Goal: Transaction & Acquisition: Book appointment/travel/reservation

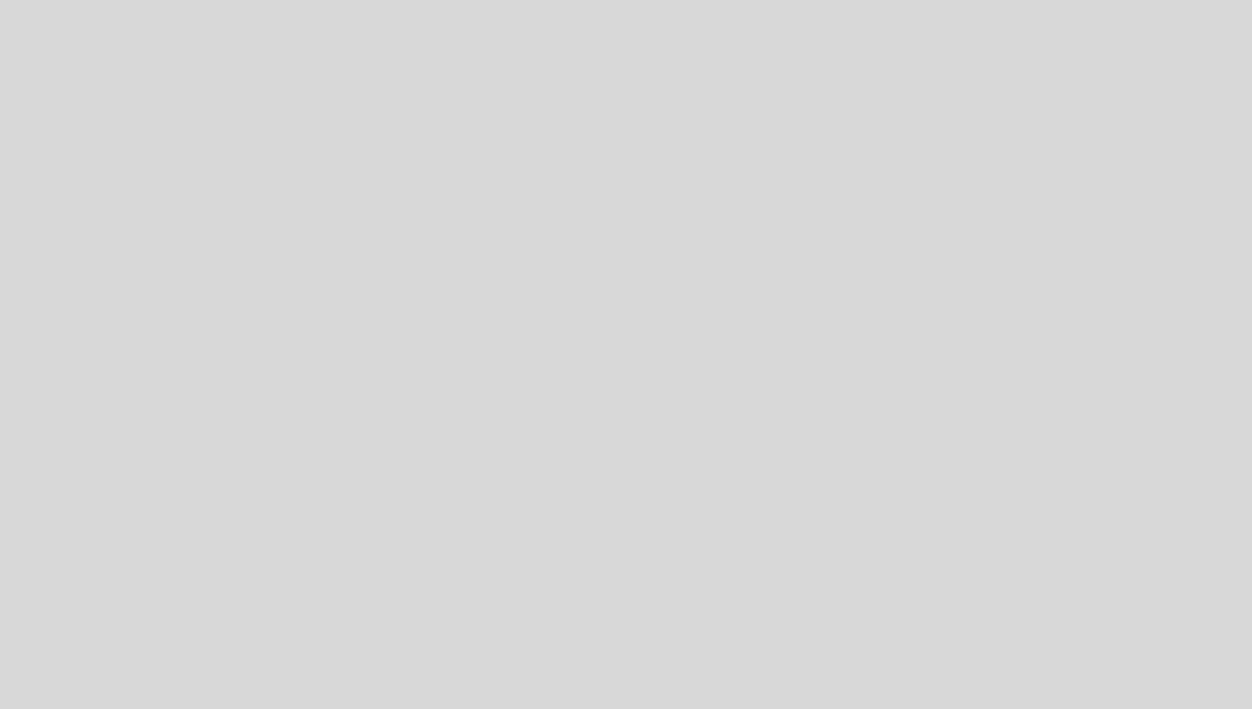
select select "es"
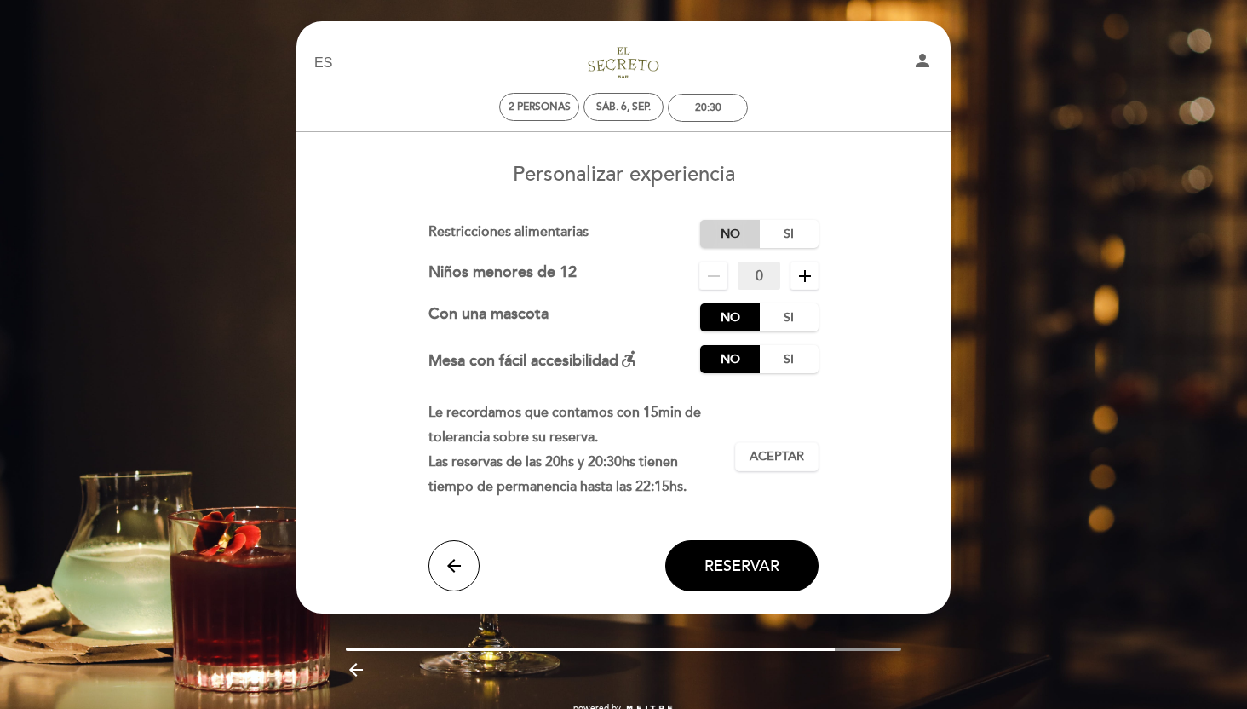
click at [708, 236] on label "No" at bounding box center [730, 234] width 60 height 28
click at [730, 323] on label "No" at bounding box center [730, 317] width 60 height 28
click at [730, 344] on div "Cargo por servicio : 0 % Nothing selected 0 % 15 % 18 % 20 % Restricciones alim…" at bounding box center [624, 296] width 391 height 153
click at [733, 353] on label "No" at bounding box center [730, 359] width 60 height 28
click at [774, 464] on span "Aceptar" at bounding box center [777, 457] width 55 height 18
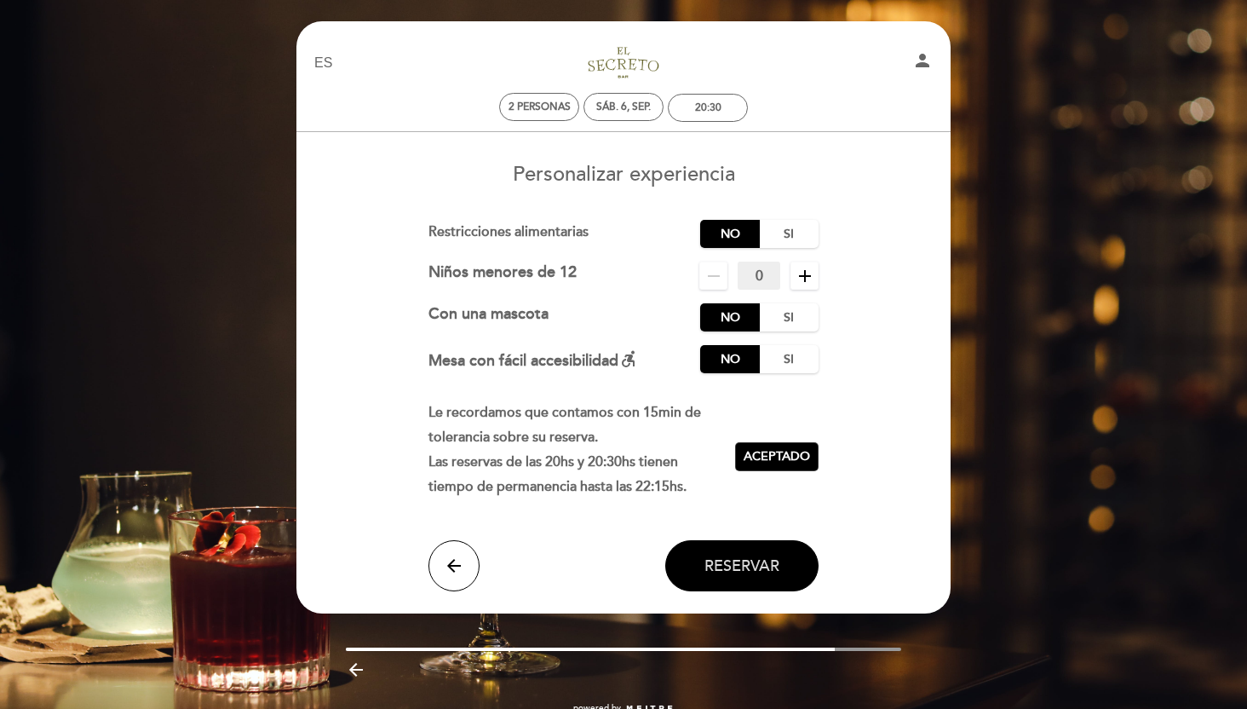
click at [750, 566] on span "Reservar" at bounding box center [742, 565] width 75 height 19
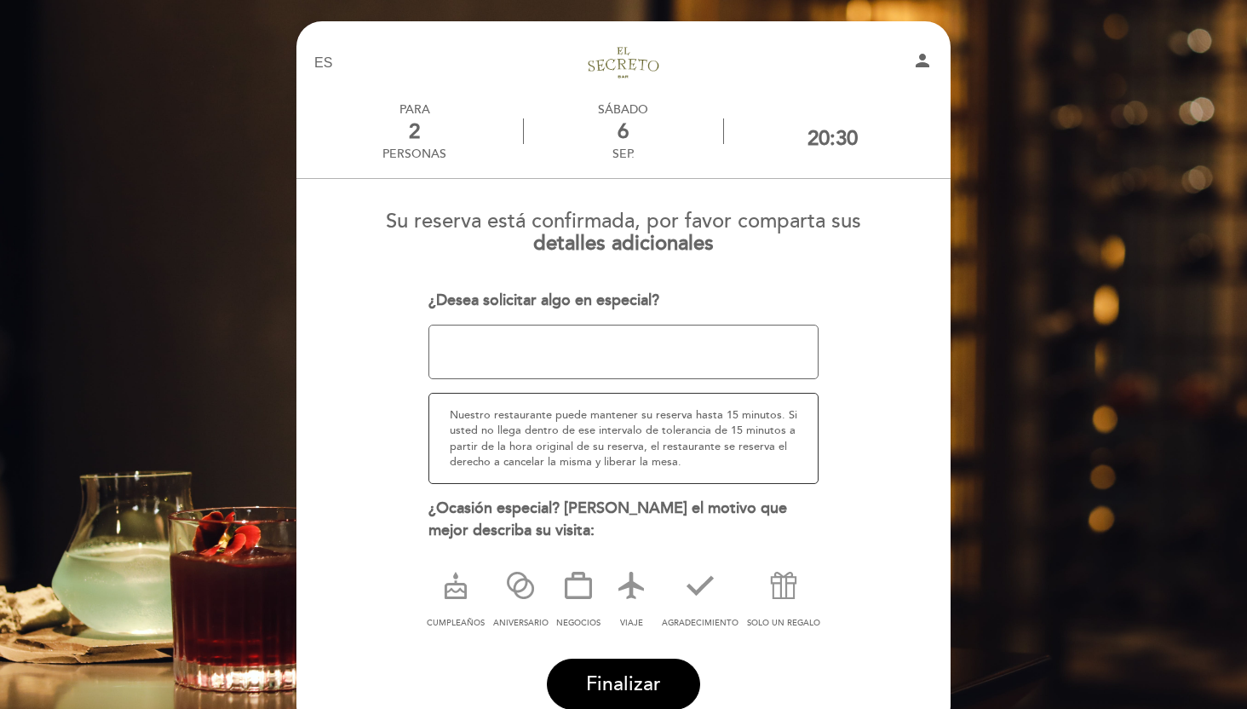
click at [648, 366] on textarea at bounding box center [624, 352] width 391 height 55
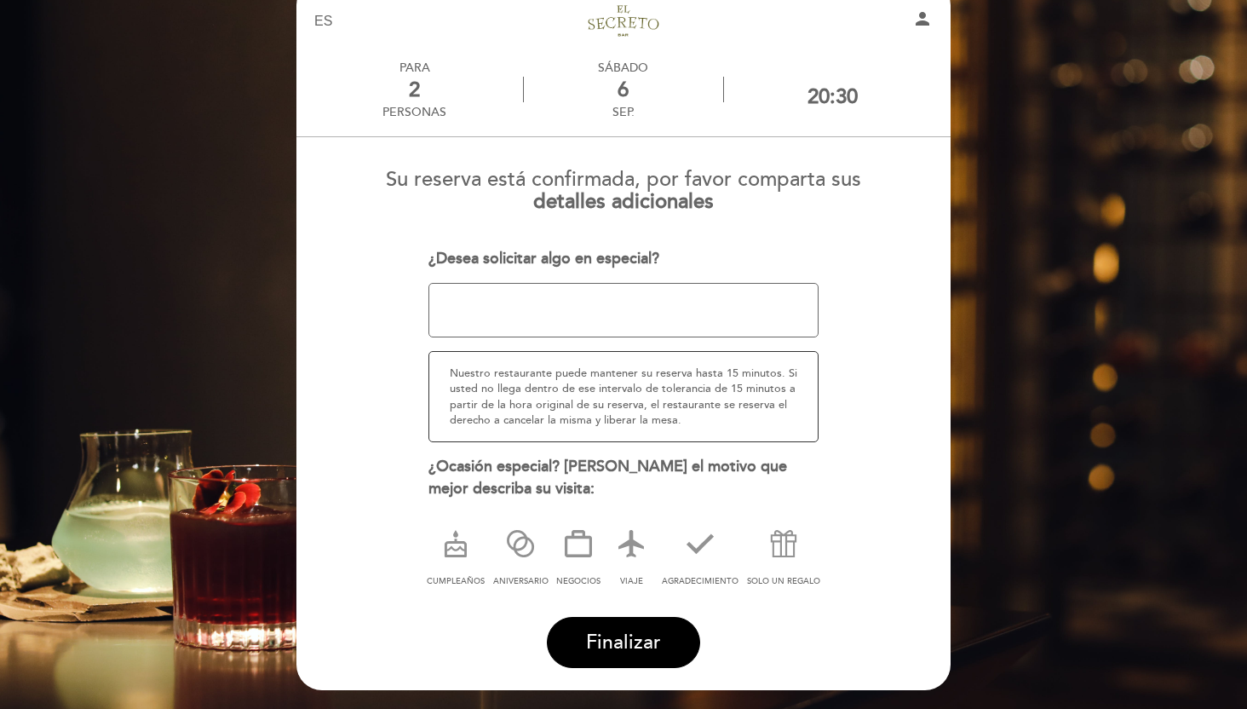
scroll to position [46, 0]
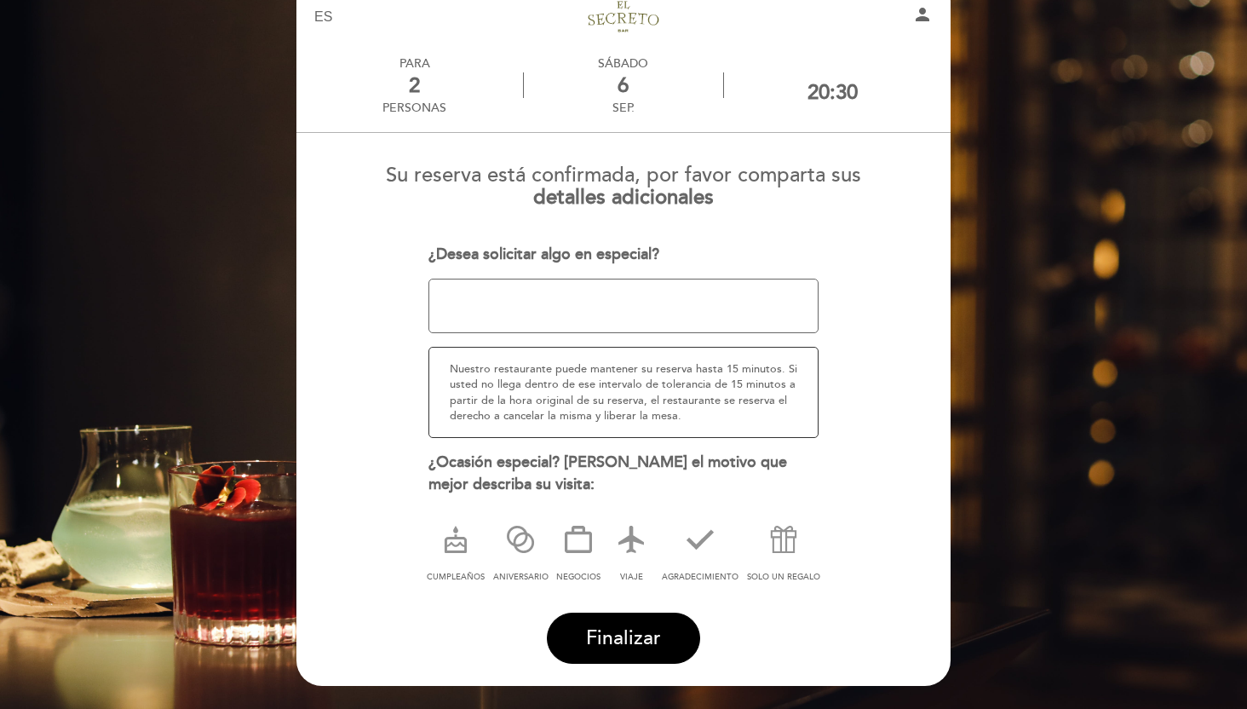
click at [630, 290] on textarea at bounding box center [624, 306] width 391 height 55
click at [617, 619] on button "Finalizar" at bounding box center [623, 638] width 153 height 51
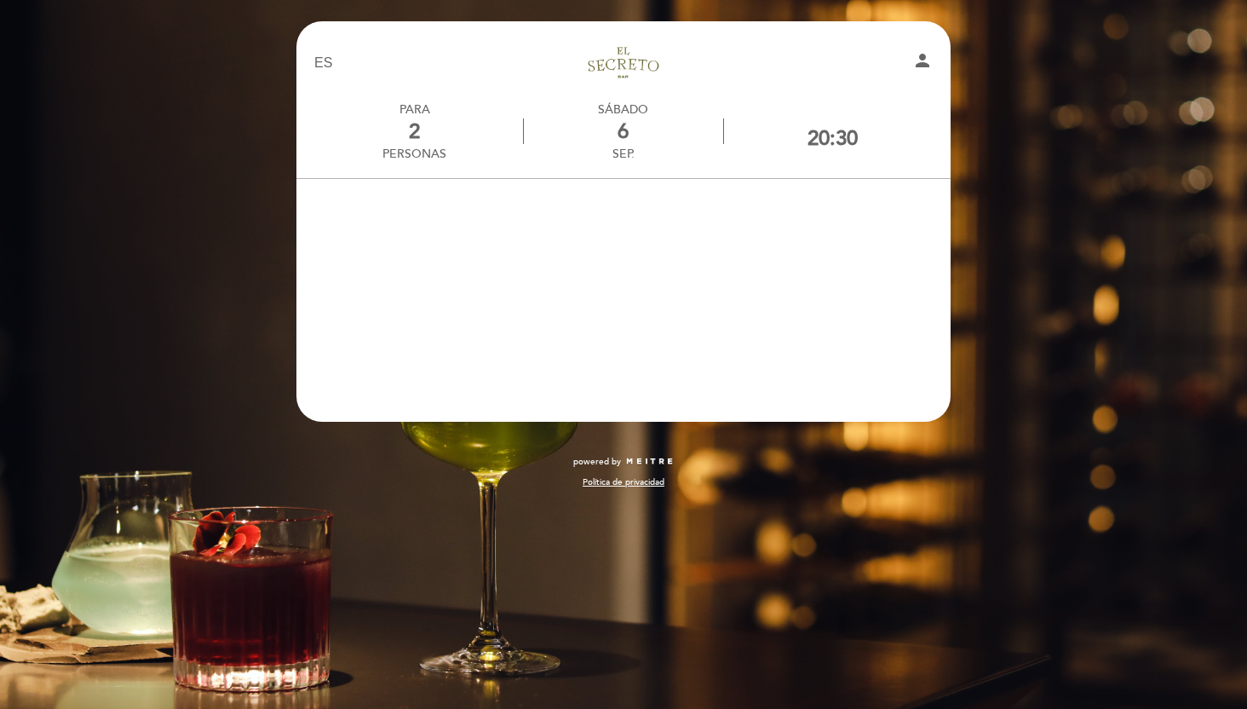
scroll to position [0, 0]
